Goal: Navigation & Orientation: Find specific page/section

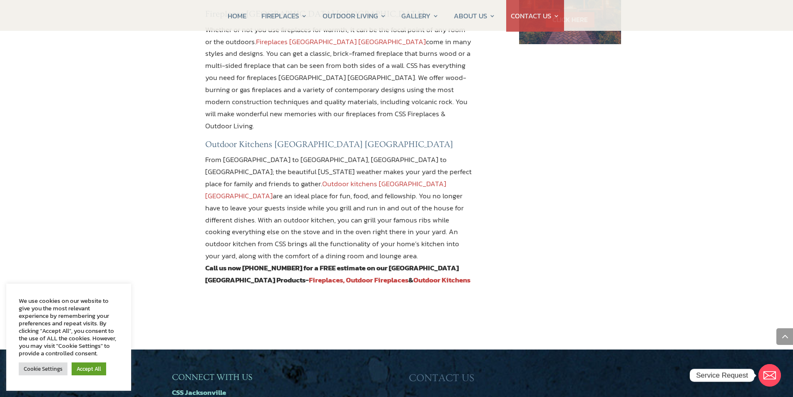
scroll to position [666, 0]
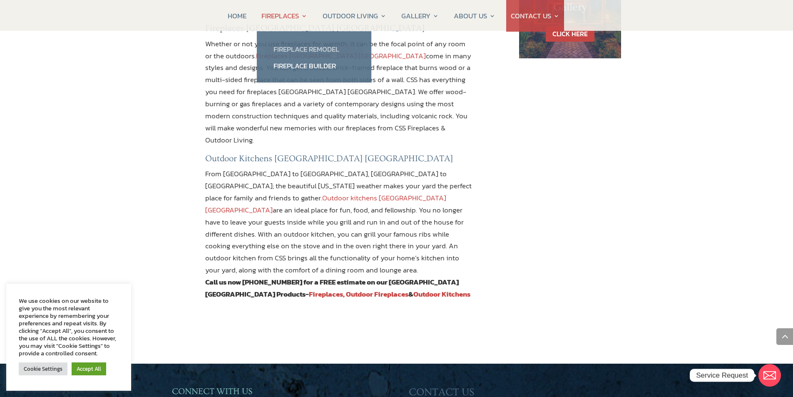
click at [297, 48] on link "Fireplace Remodel" at bounding box center [314, 49] width 98 height 17
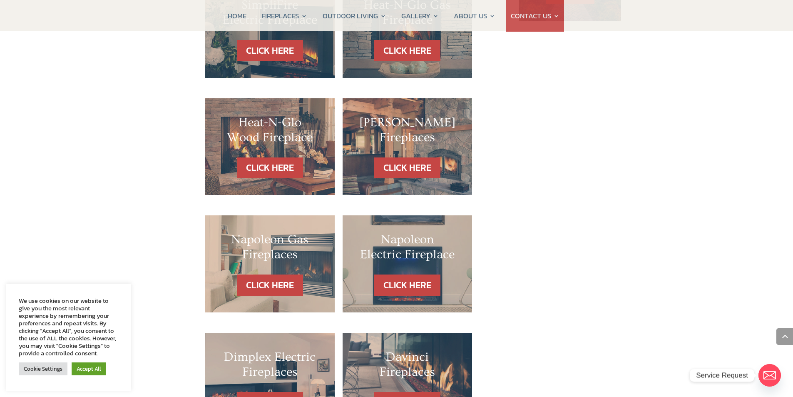
scroll to position [707, 0]
